Goal: Task Accomplishment & Management: Use online tool/utility

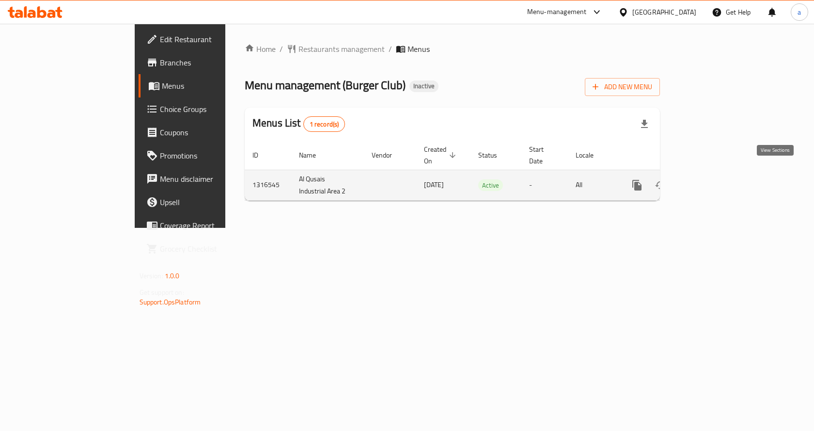
click at [719, 174] on link "enhanced table" at bounding box center [707, 185] width 23 height 23
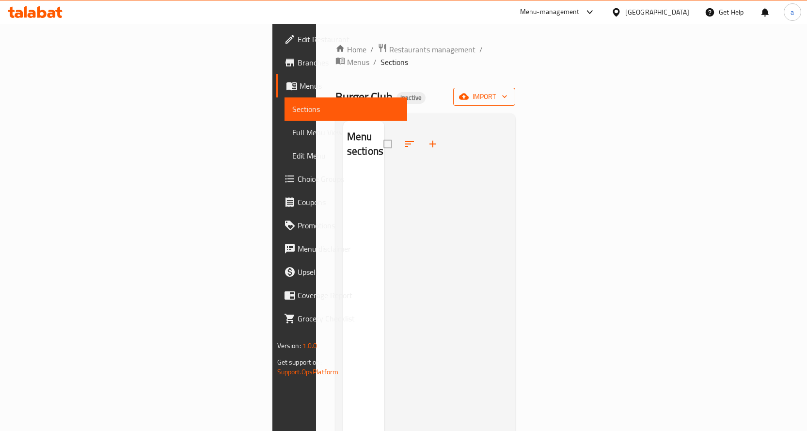
click at [508, 91] on span "import" at bounding box center [484, 97] width 47 height 12
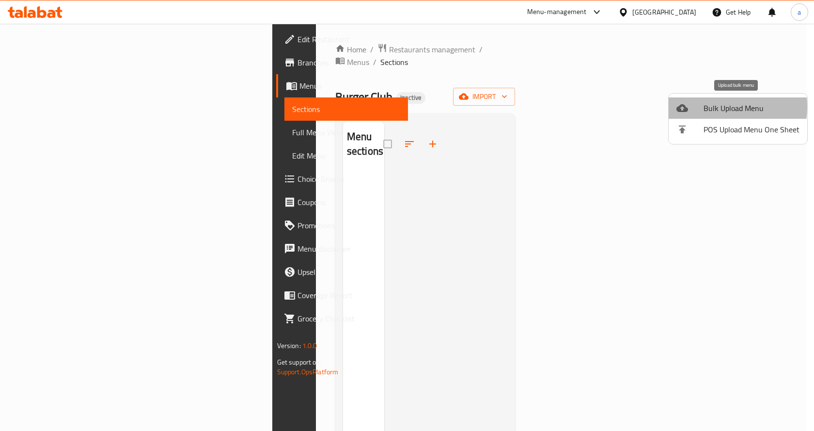
click at [712, 107] on span "Bulk Upload Menu" at bounding box center [752, 108] width 96 height 12
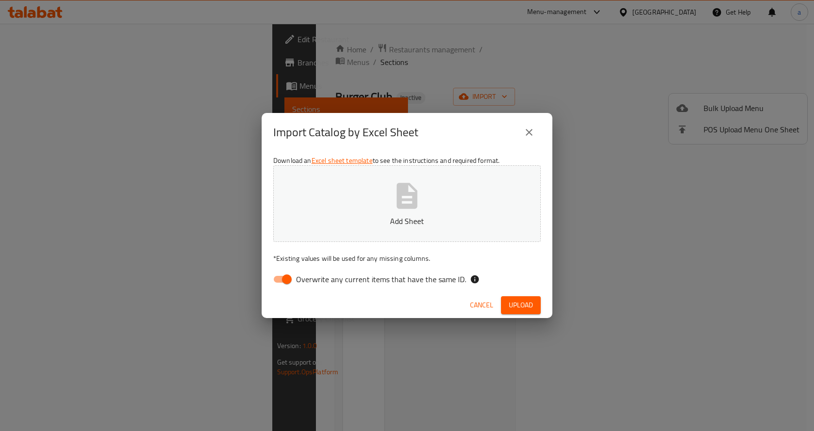
click at [373, 278] on span "Overwrite any current items that have the same ID." at bounding box center [381, 279] width 170 height 12
click at [315, 278] on input "Overwrite any current items that have the same ID." at bounding box center [286, 279] width 55 height 18
checkbox input "false"
click at [526, 298] on button "Upload" at bounding box center [521, 305] width 40 height 18
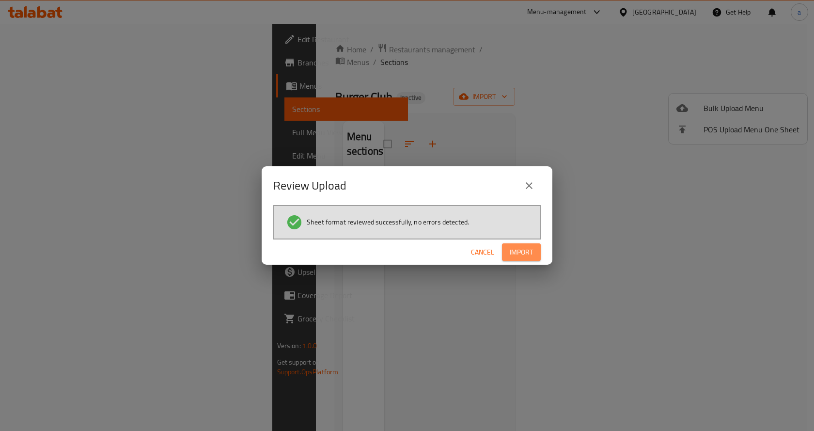
click at [526, 251] on span "Import" at bounding box center [521, 252] width 23 height 12
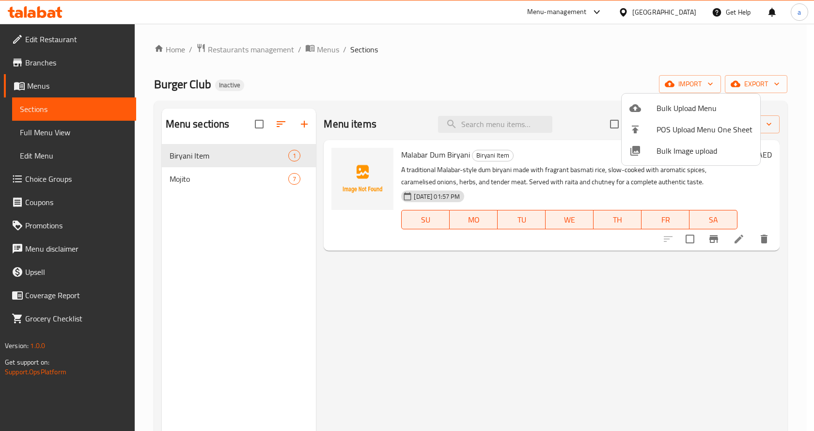
click at [463, 75] on div at bounding box center [407, 215] width 814 height 431
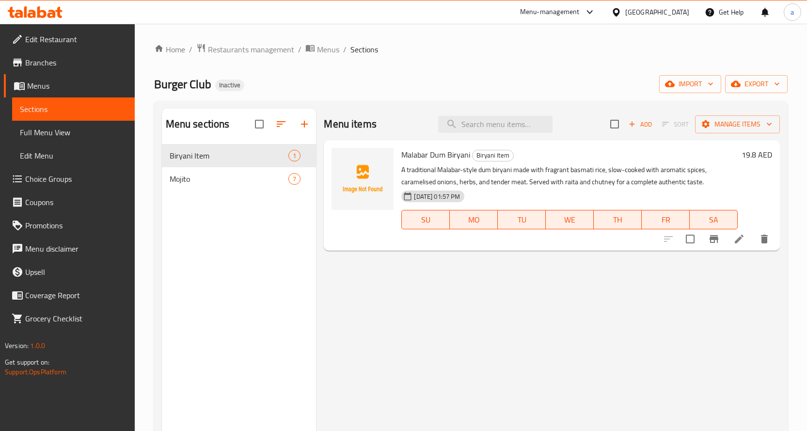
click at [69, 133] on span "Full Menu View" at bounding box center [73, 133] width 107 height 12
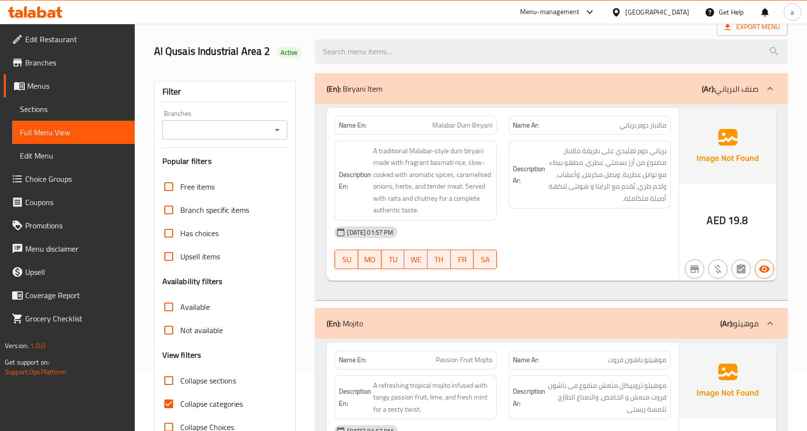
scroll to position [194, 0]
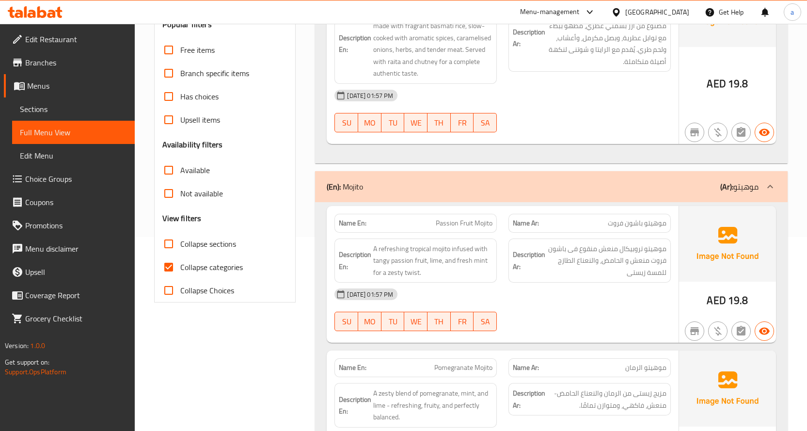
click at [168, 268] on input "Collapse categories" at bounding box center [168, 266] width 23 height 23
checkbox input "false"
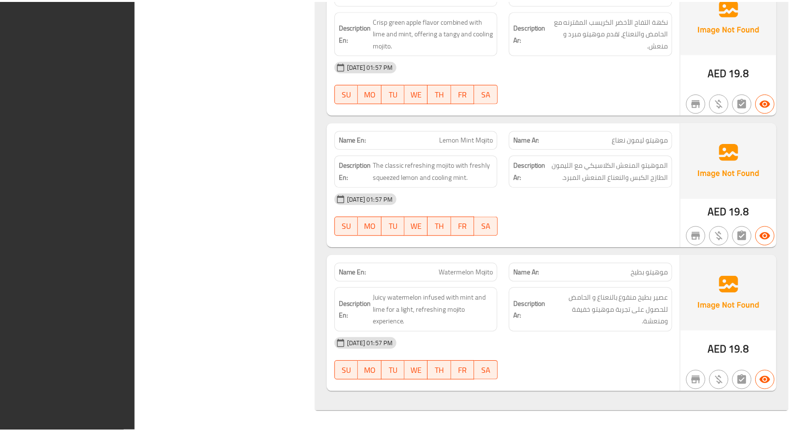
scroll to position [1001, 0]
